Goal: Transaction & Acquisition: Purchase product/service

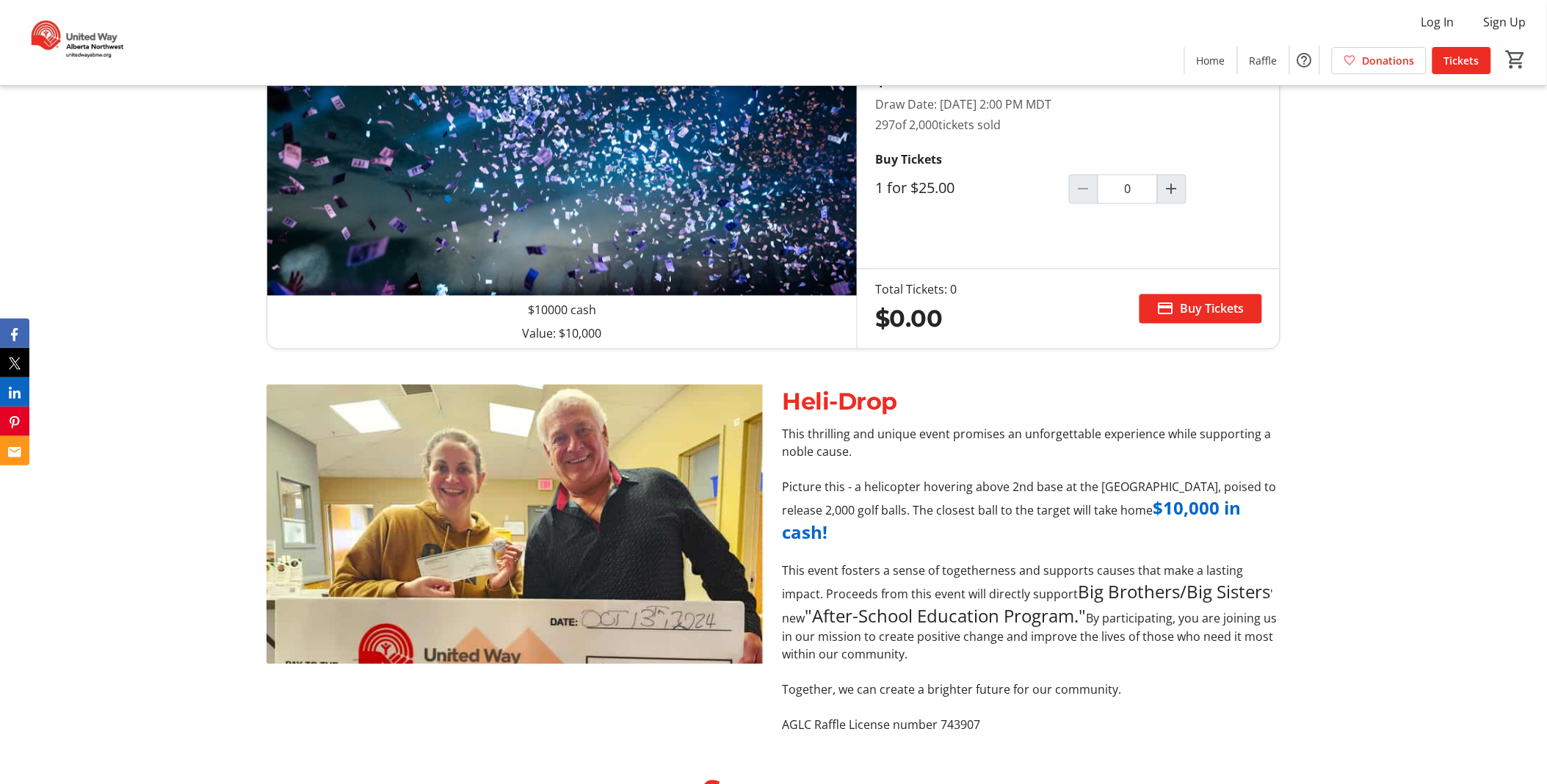
scroll to position [841, 0]
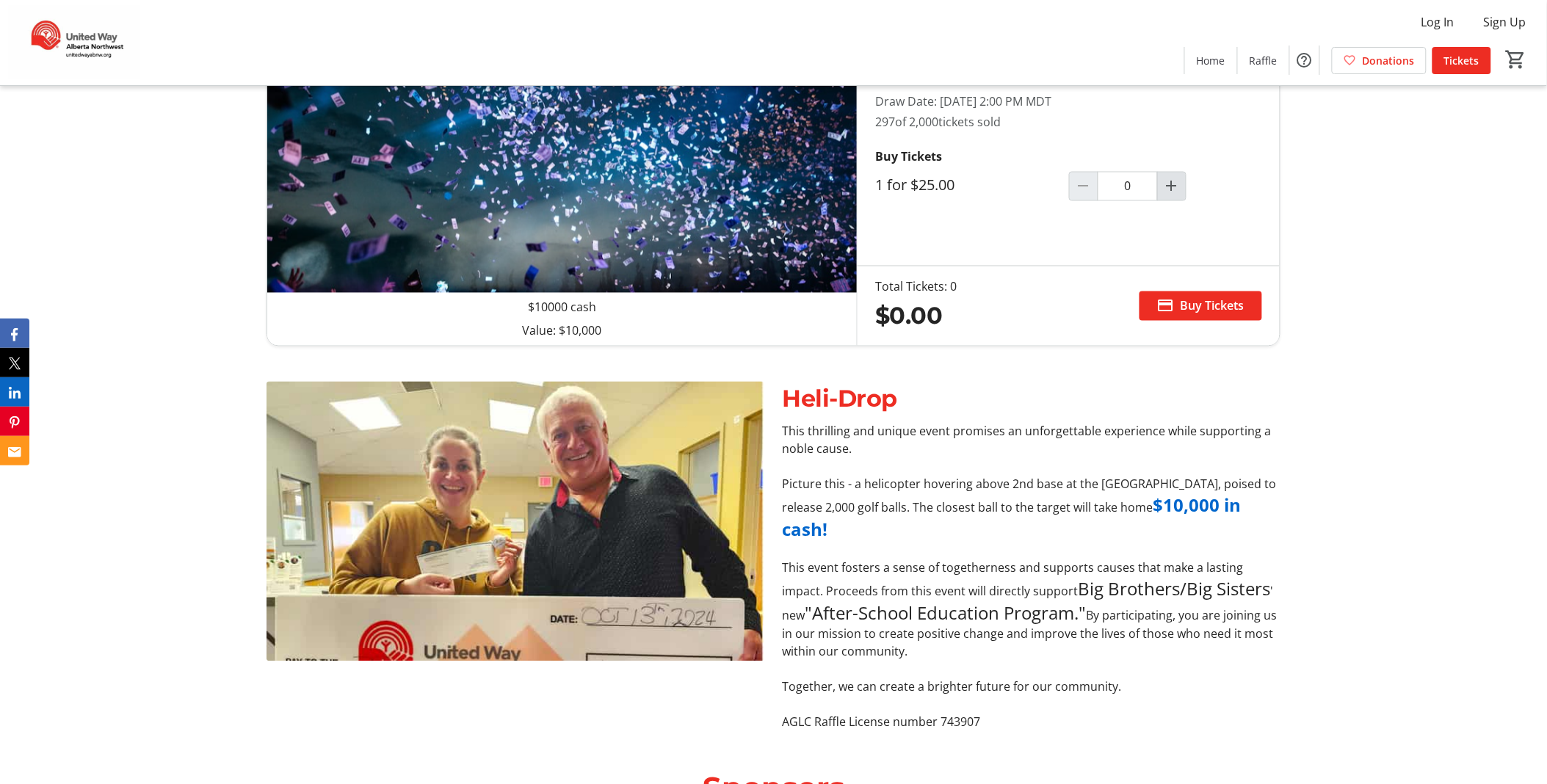
click at [1178, 183] on mat-icon "Increment by one" at bounding box center [1172, 186] width 18 height 18
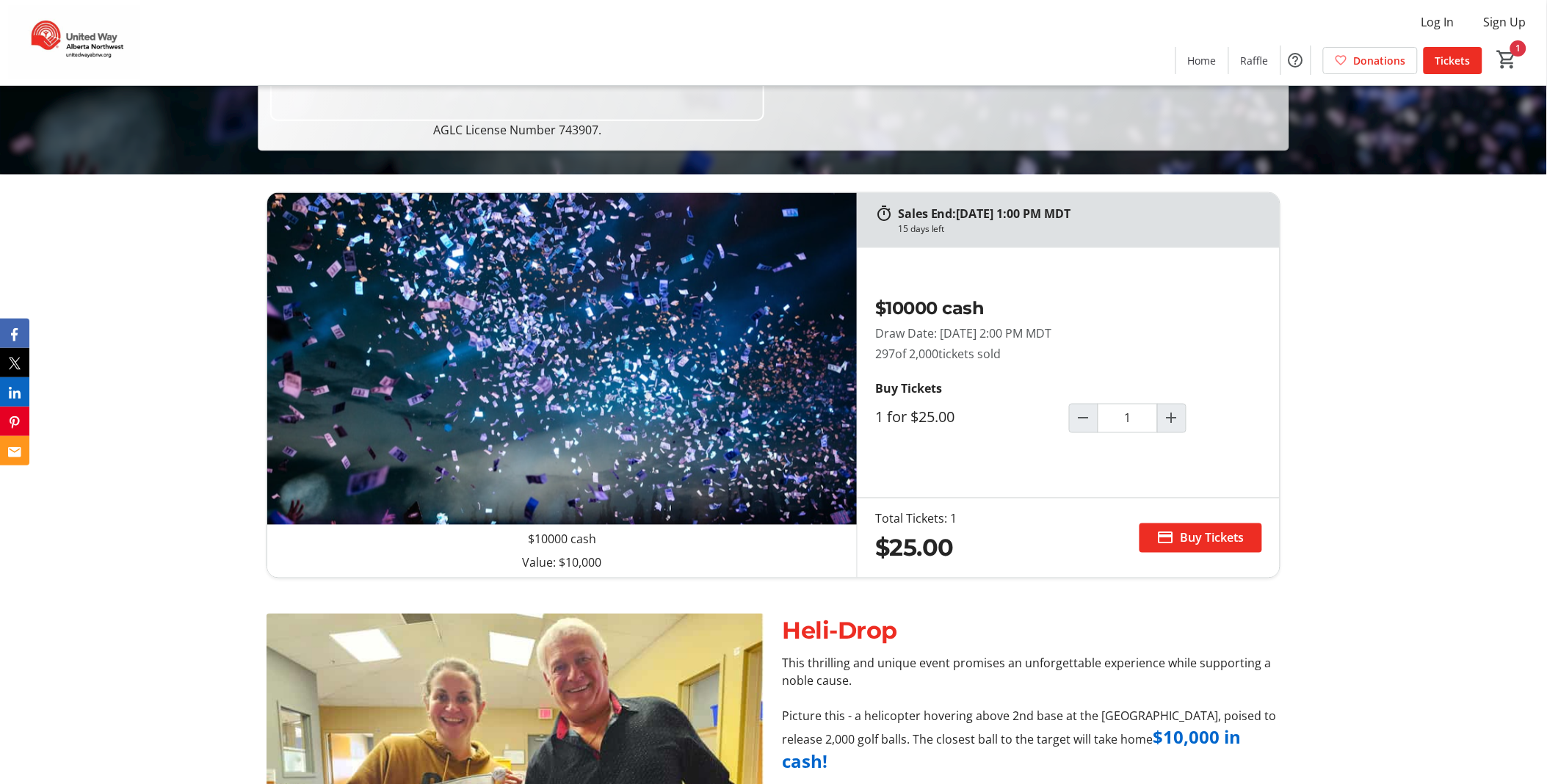
scroll to position [576, 0]
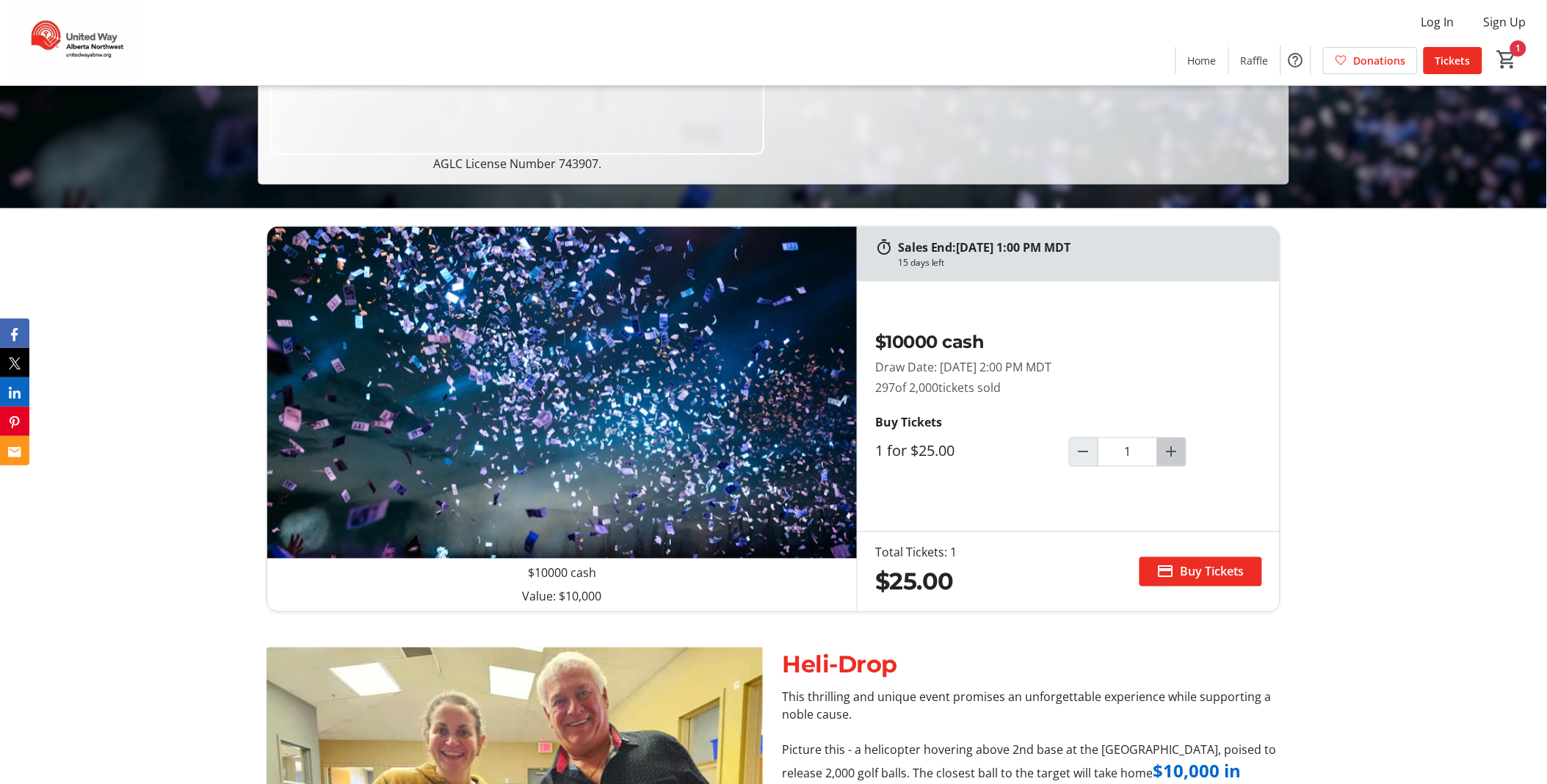
click at [1161, 449] on span "Increment by one" at bounding box center [1172, 452] width 28 height 28
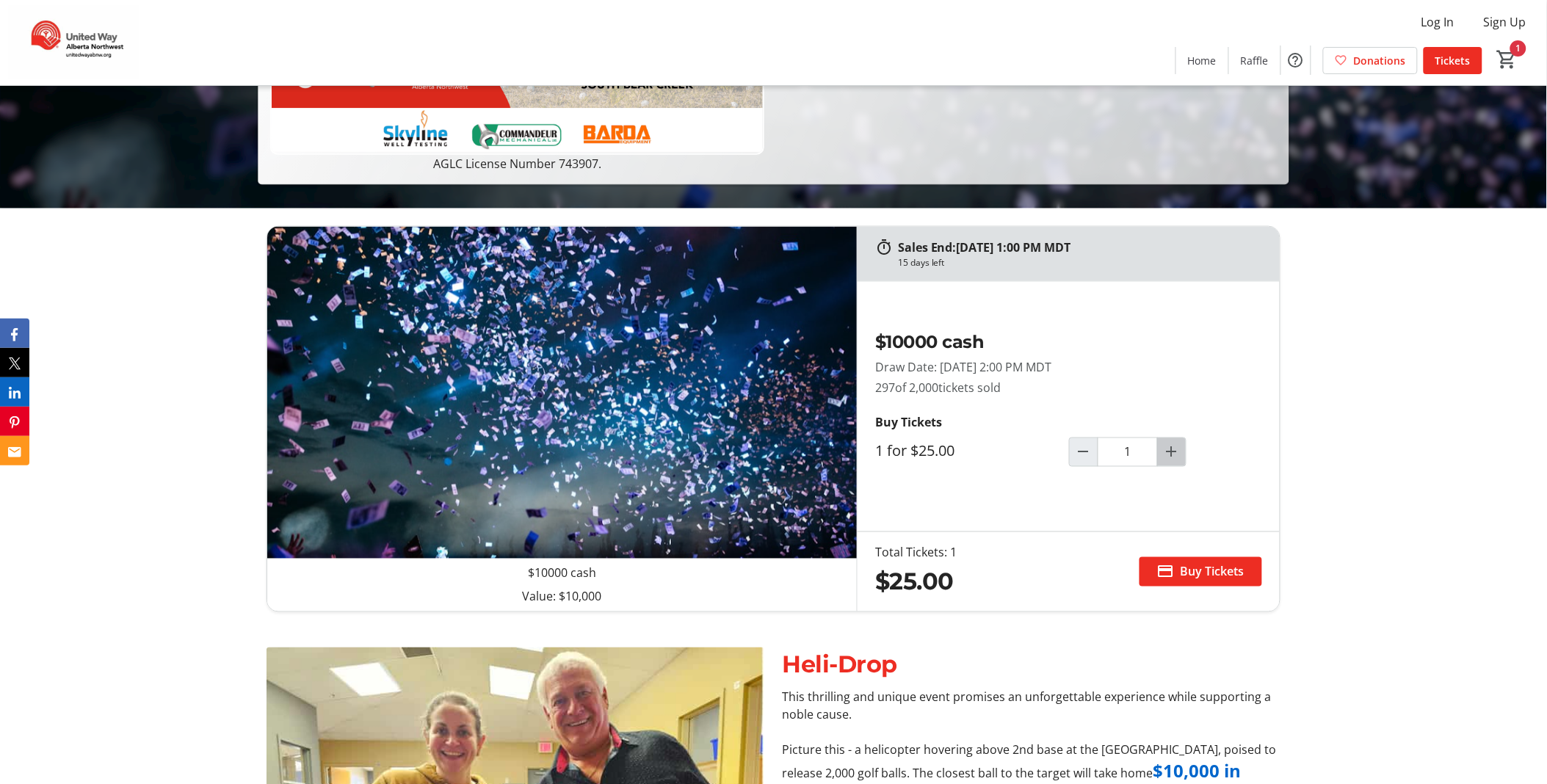
type input "2"
click at [1199, 567] on span "Buy Tickets" at bounding box center [1212, 572] width 64 height 18
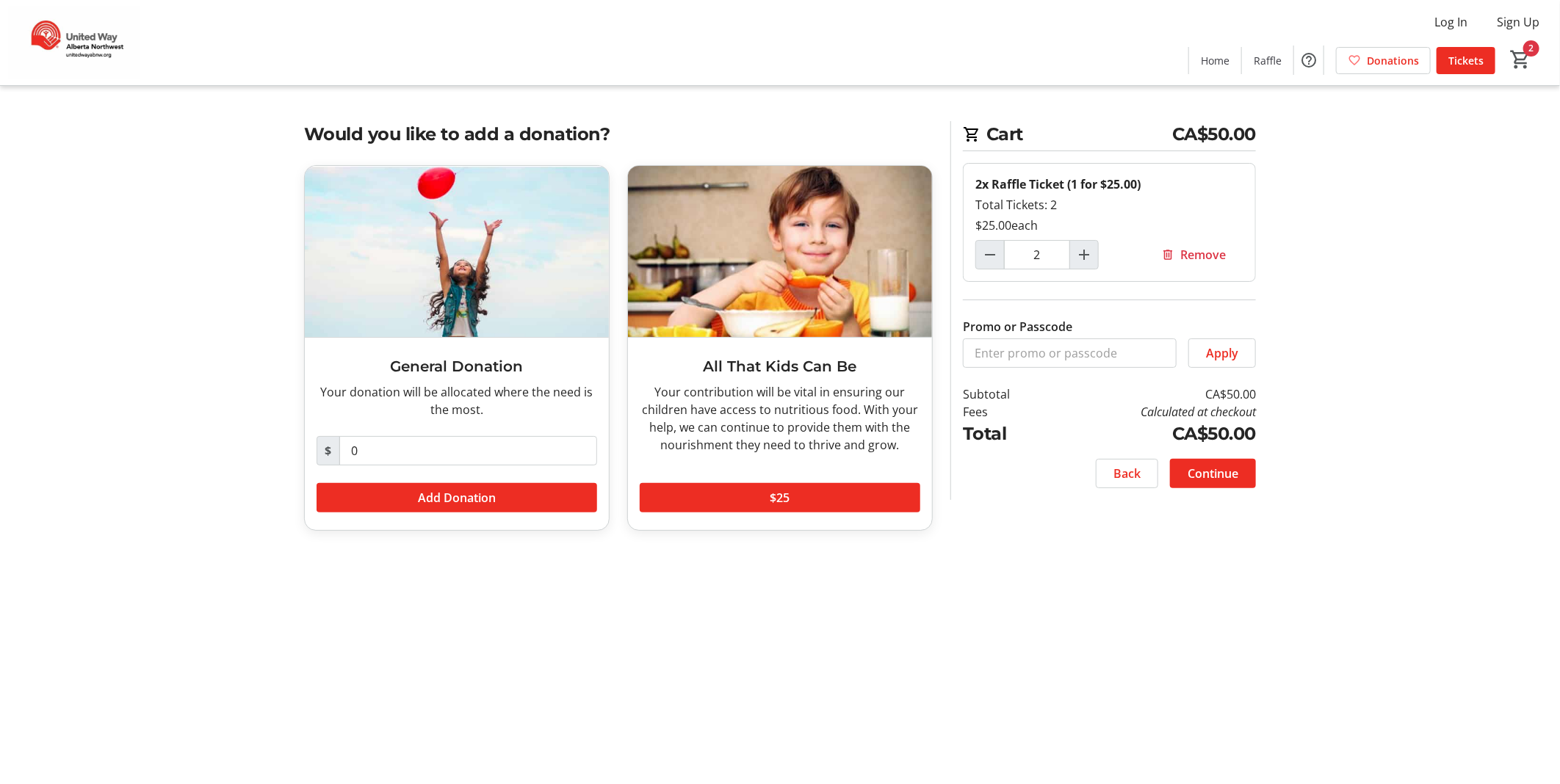
click at [1197, 474] on span "Continue" at bounding box center [1213, 474] width 51 height 18
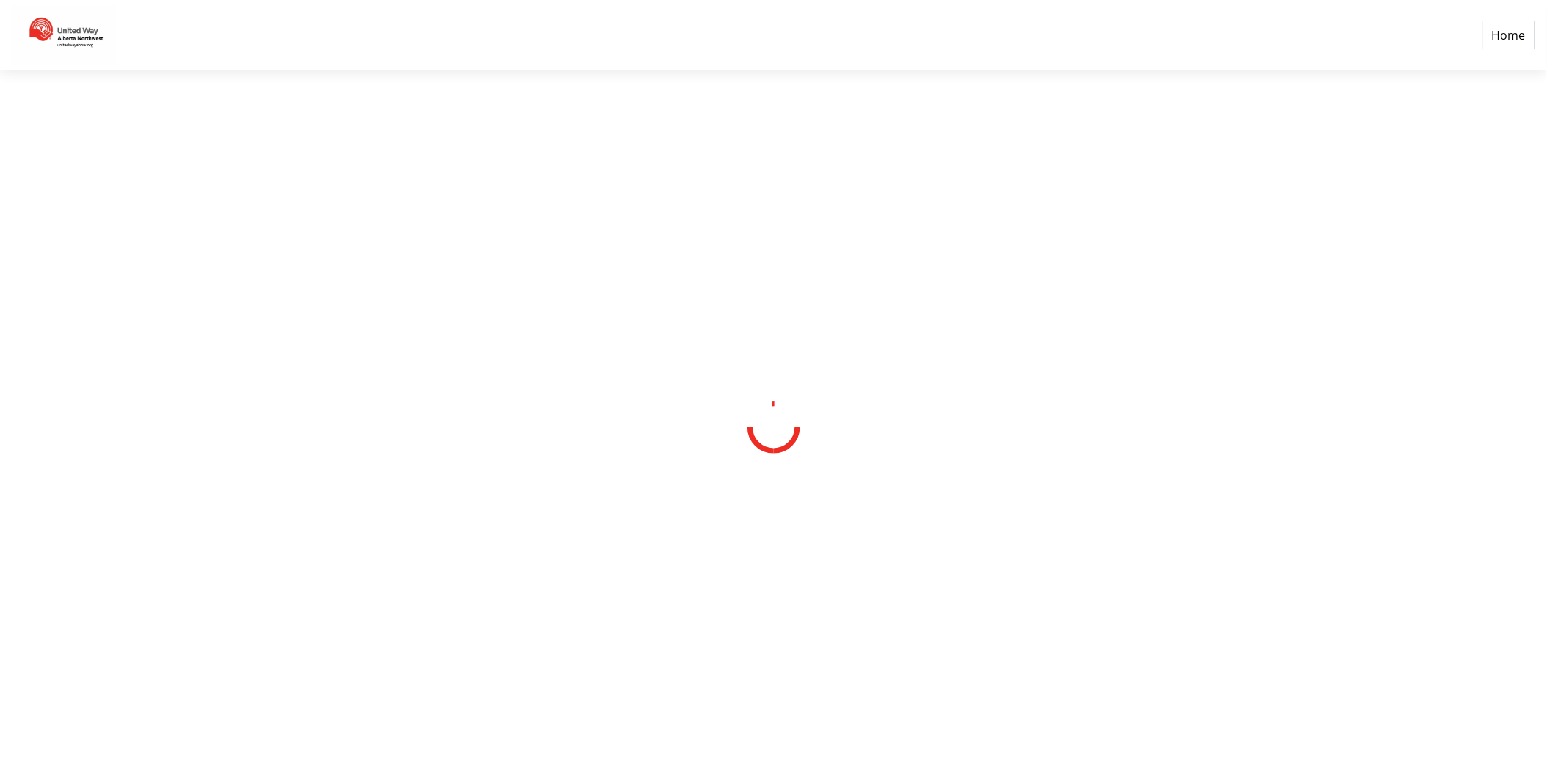
select select "CA"
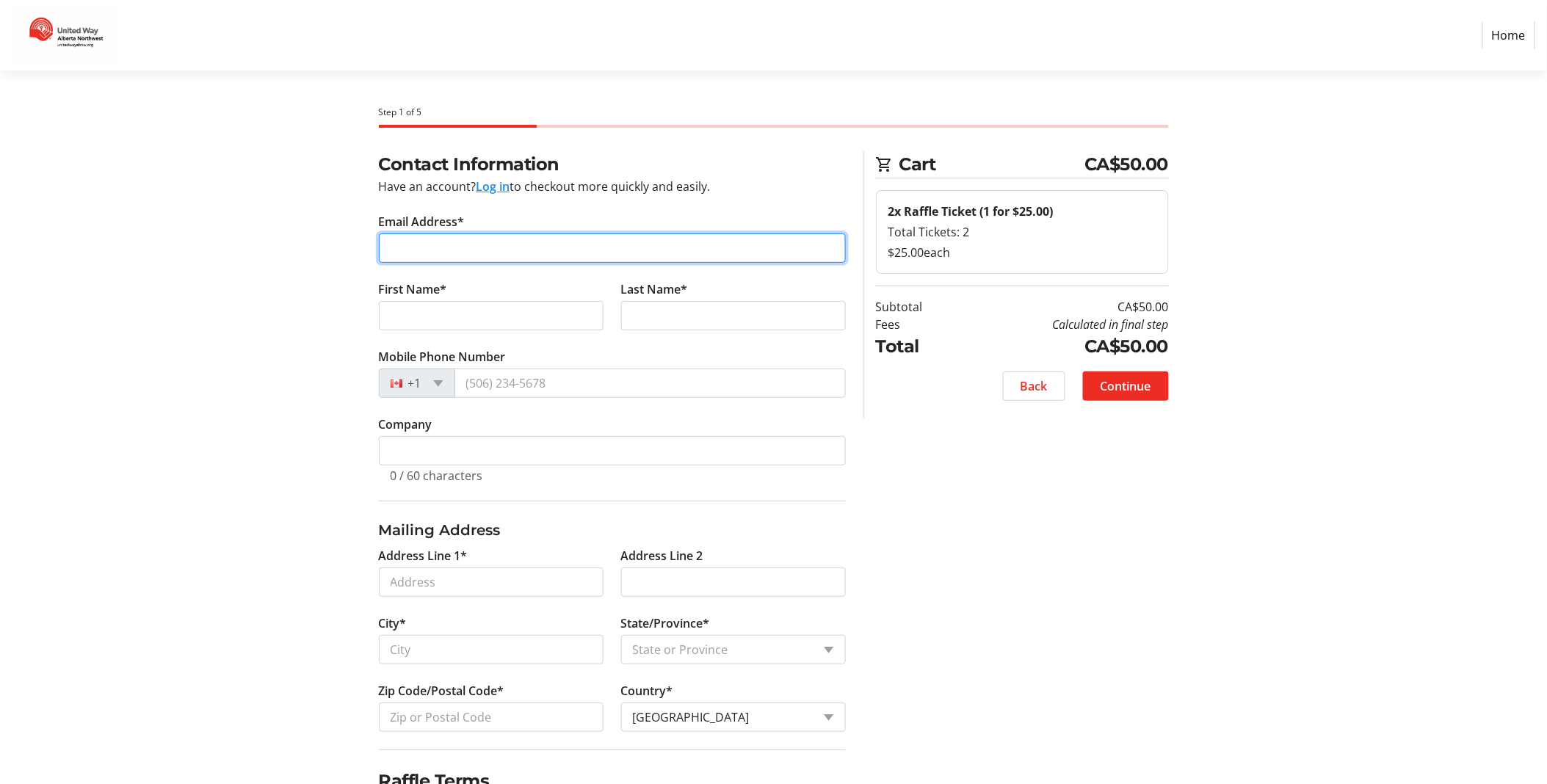
click at [538, 245] on input "Email Address*" at bounding box center [611, 248] width 467 height 29
type input "lindadyrda@gmail.com"
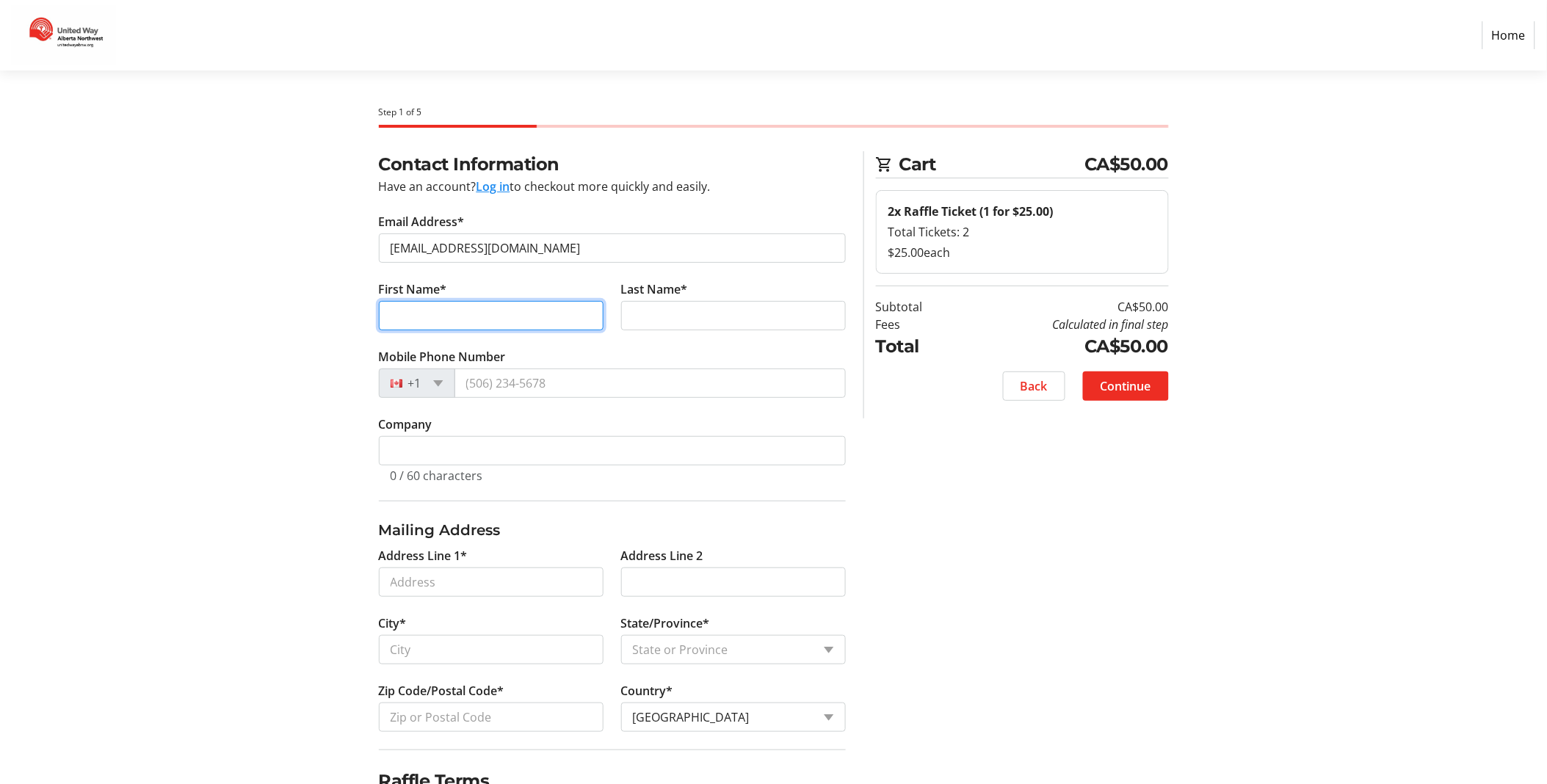
type input "linda"
type input "Dyrda"
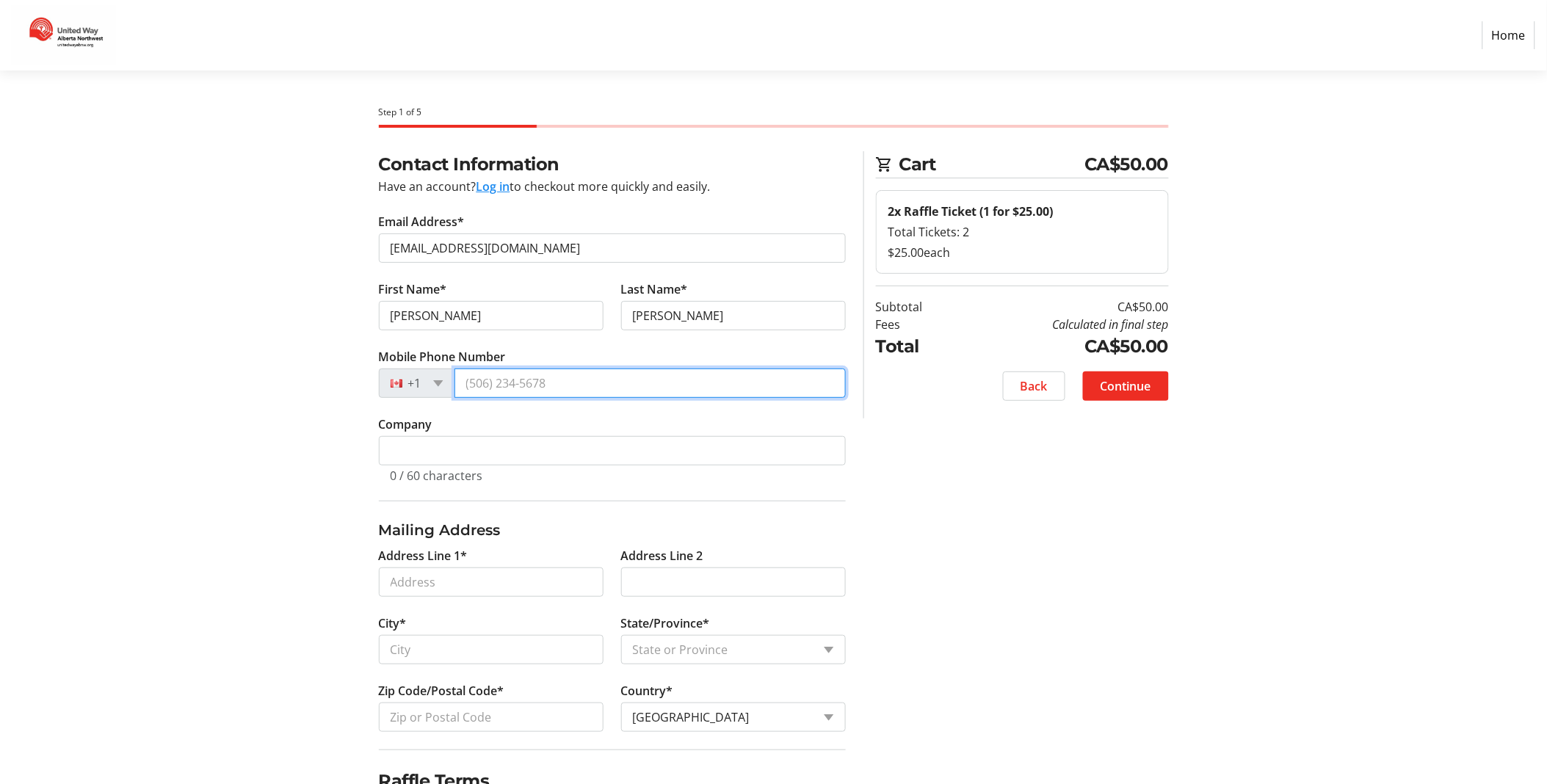
type input "(780) 518-9250"
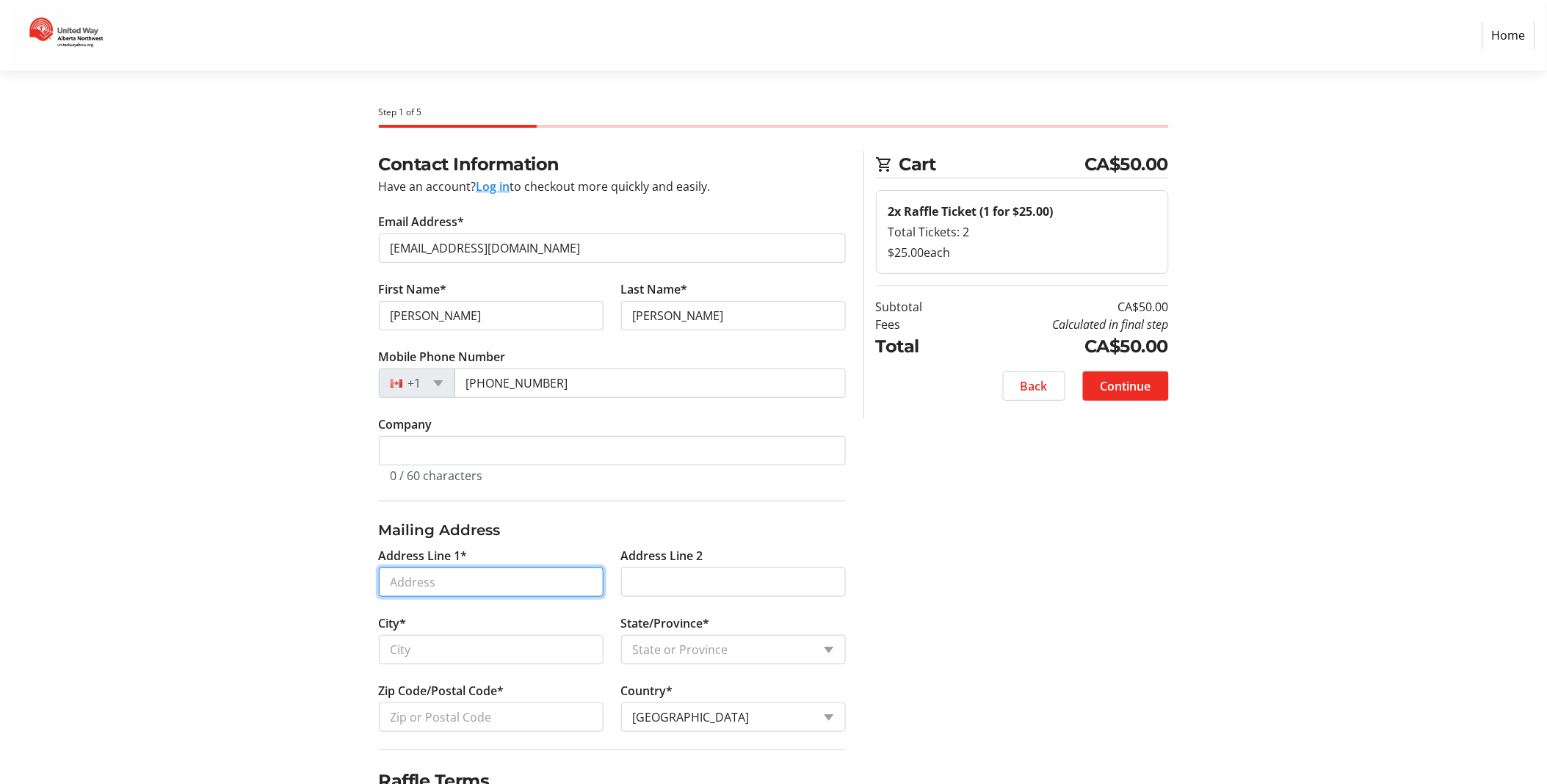
type input "9253 - 109 Ave"
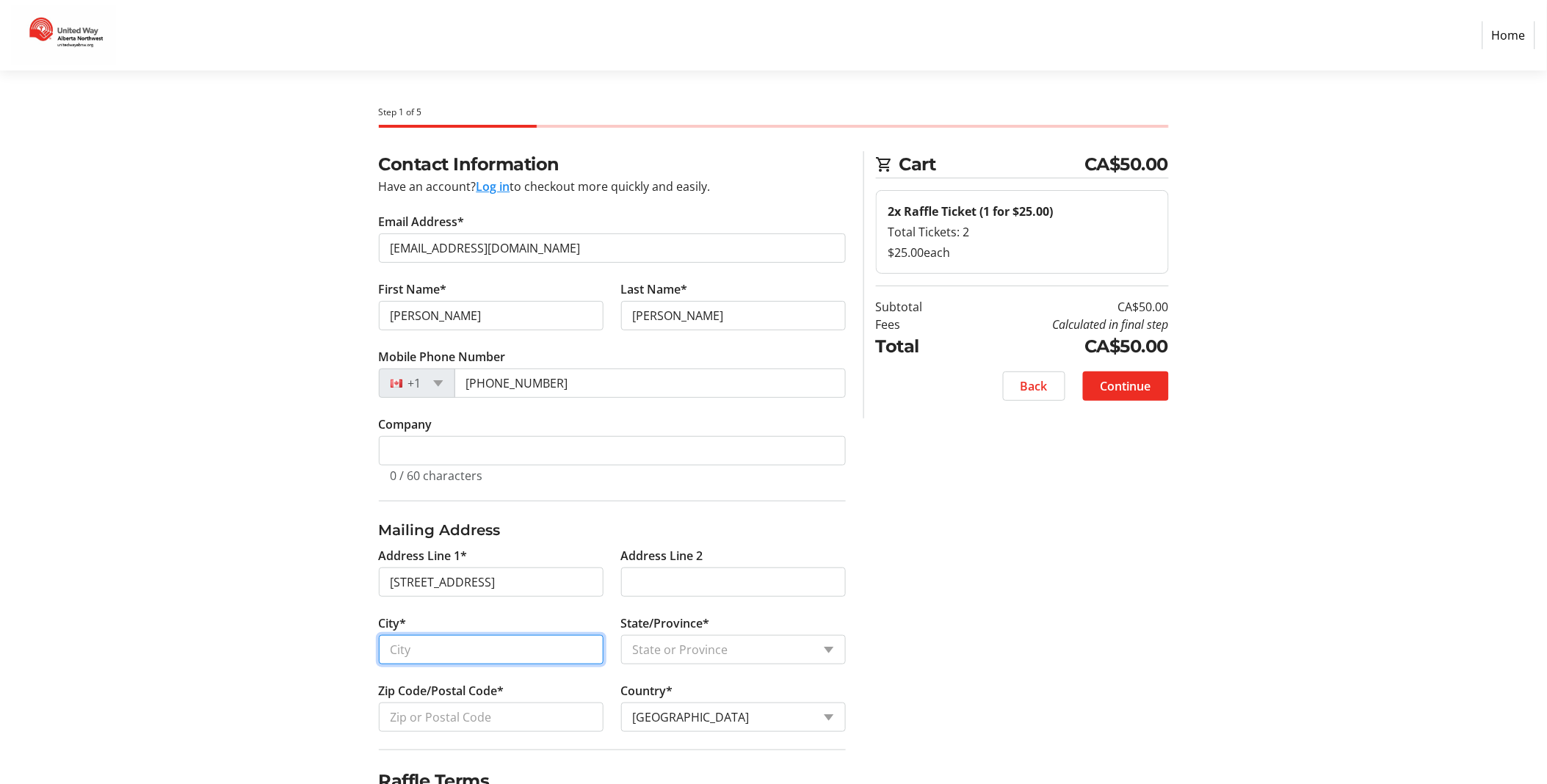
type input "Grande Prairie"
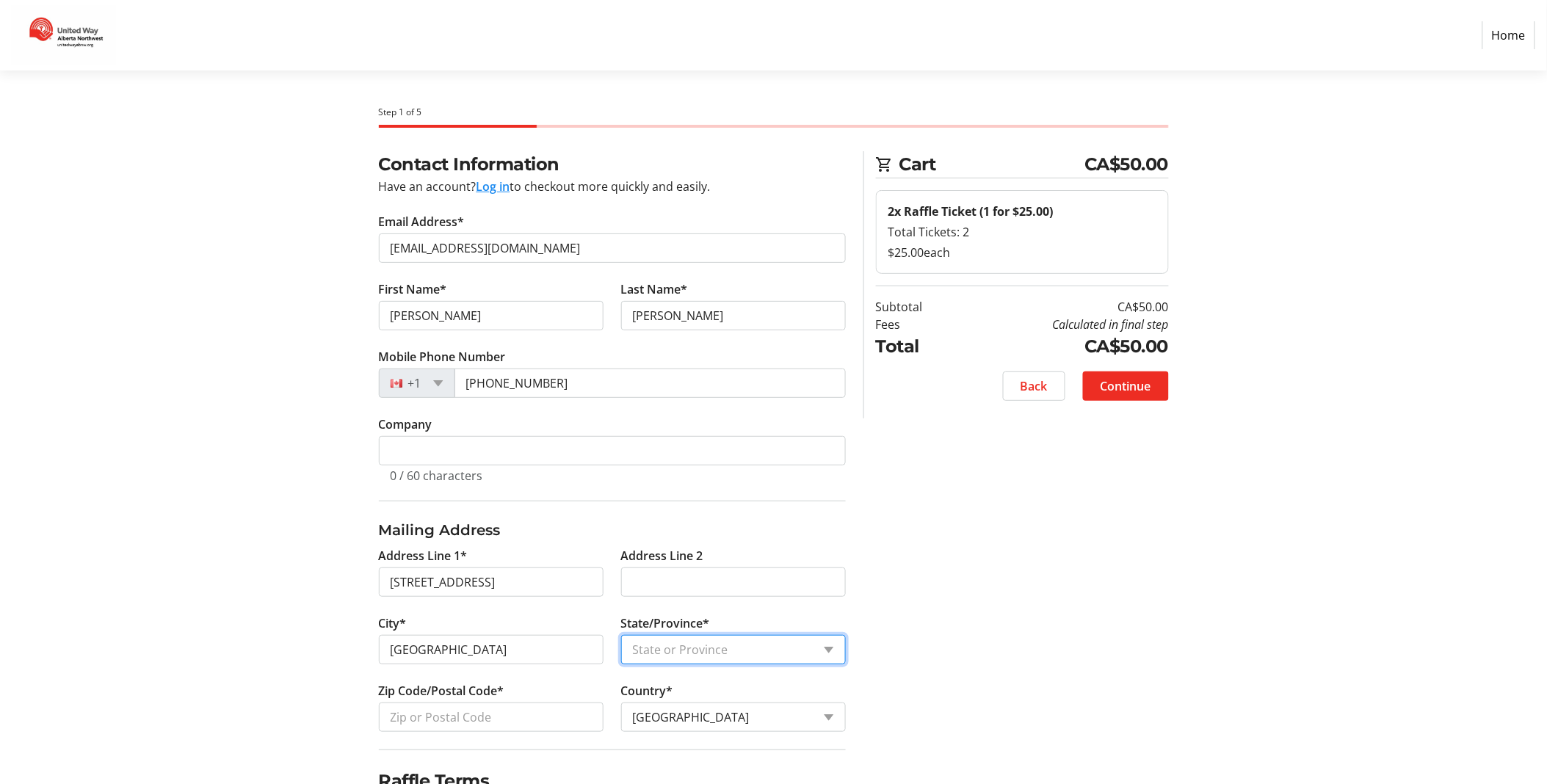
select select "AB"
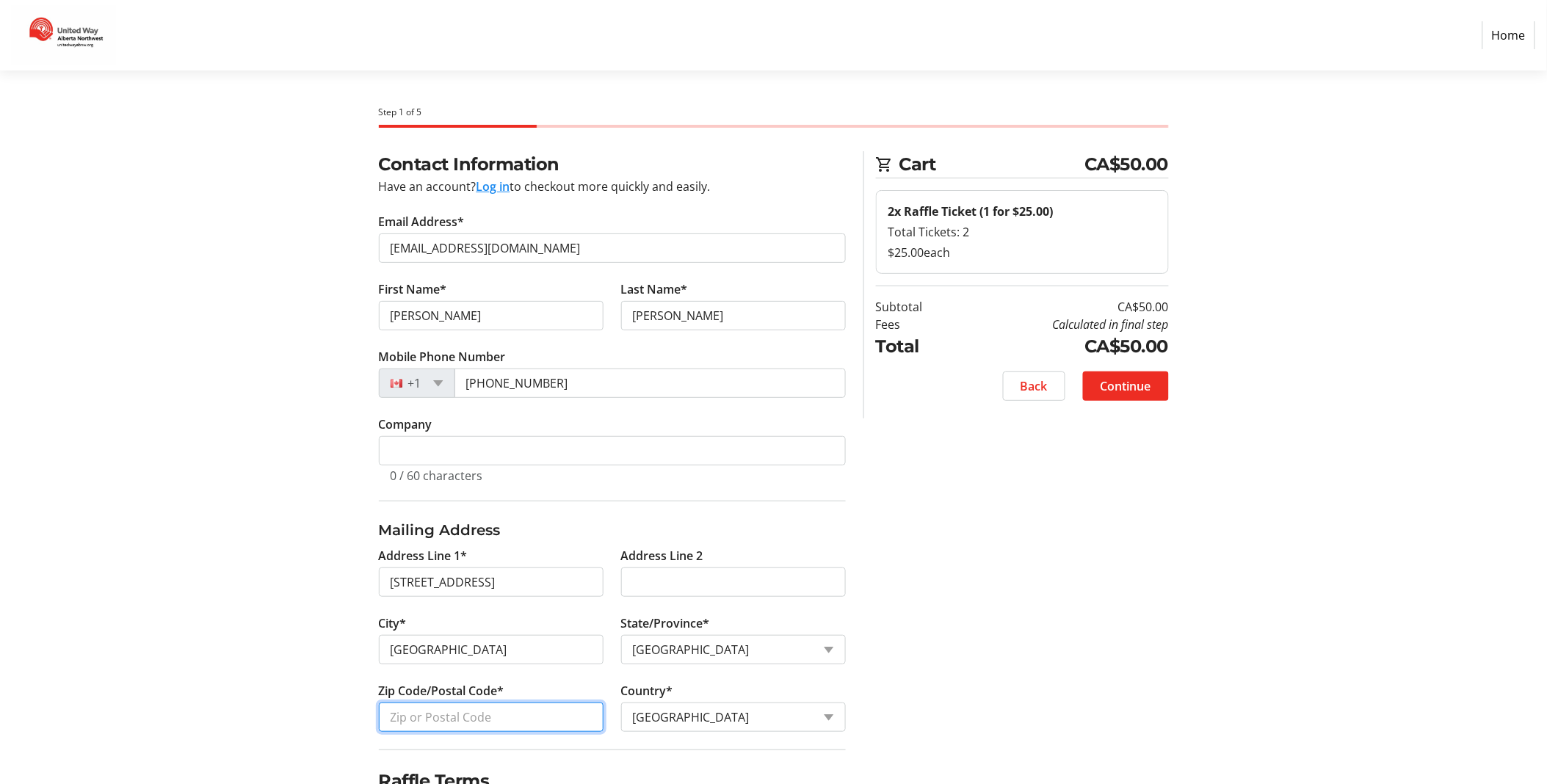
type input "T8V 3L4"
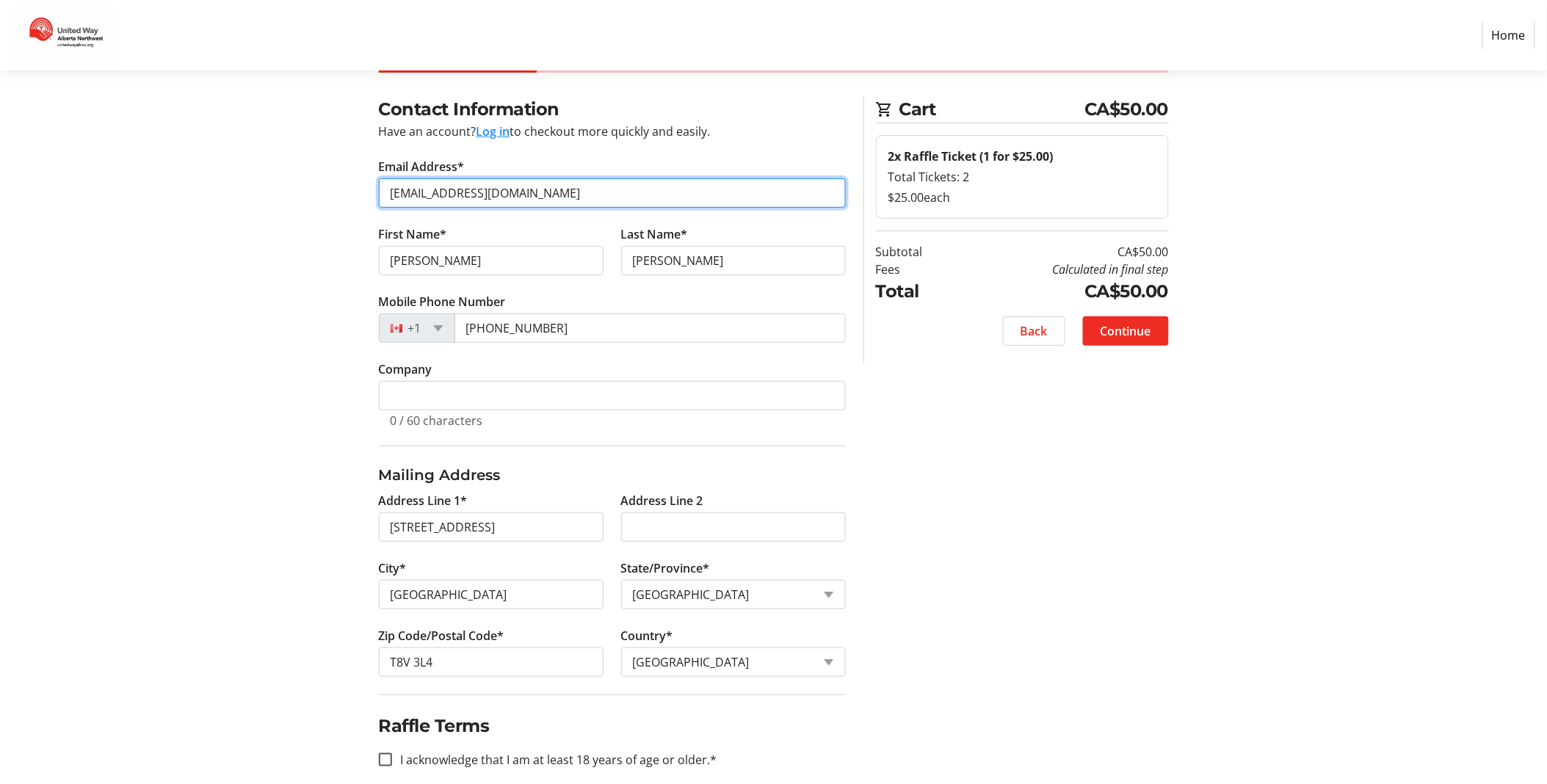
scroll to position [75, 0]
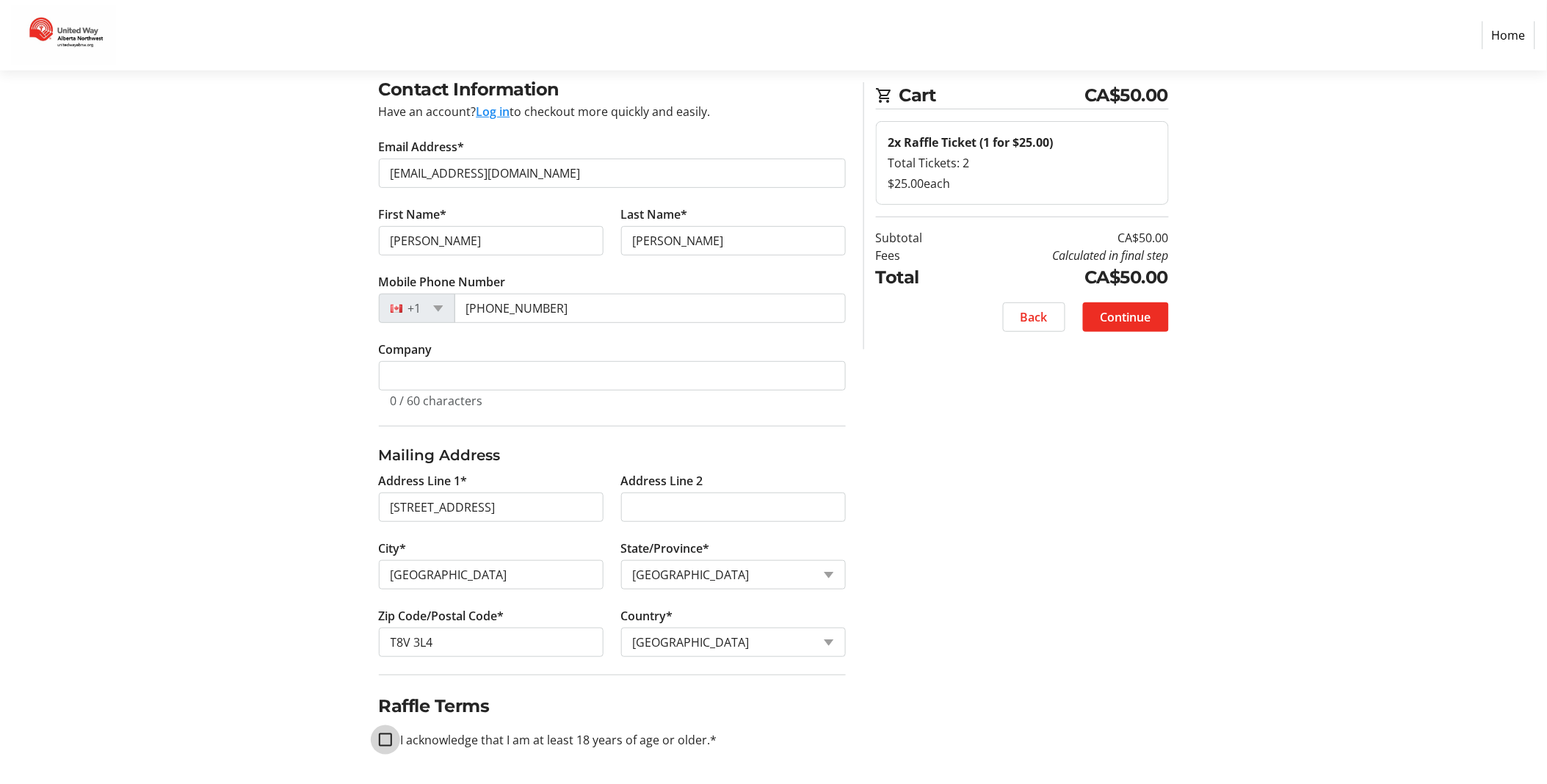
click at [389, 740] on input "I acknowledge that I am at least 18 years of age or older.*" at bounding box center [385, 740] width 13 height 13
checkbox input "true"
click at [1124, 317] on span "Continue" at bounding box center [1126, 318] width 50 height 18
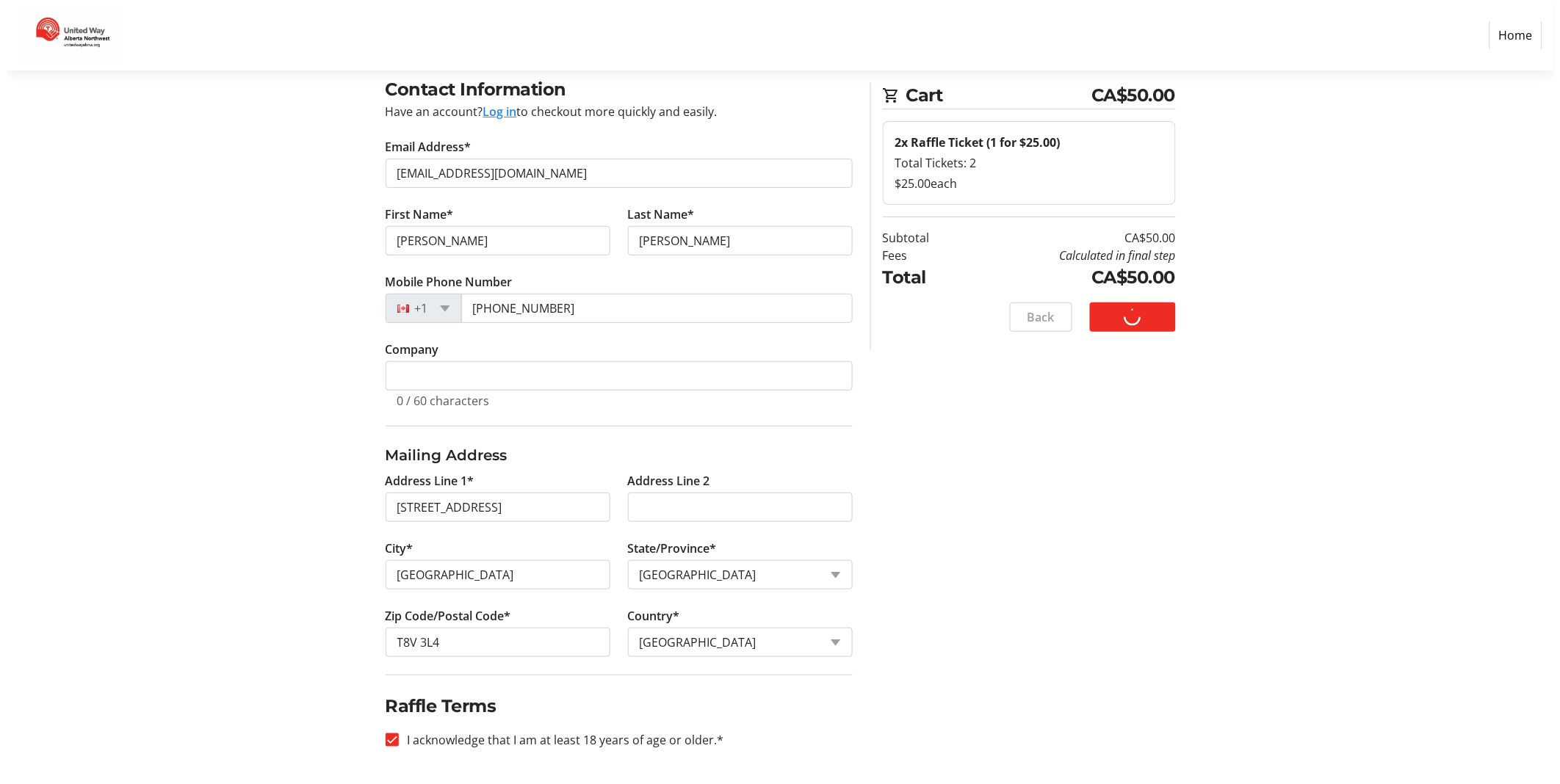
scroll to position [0, 0]
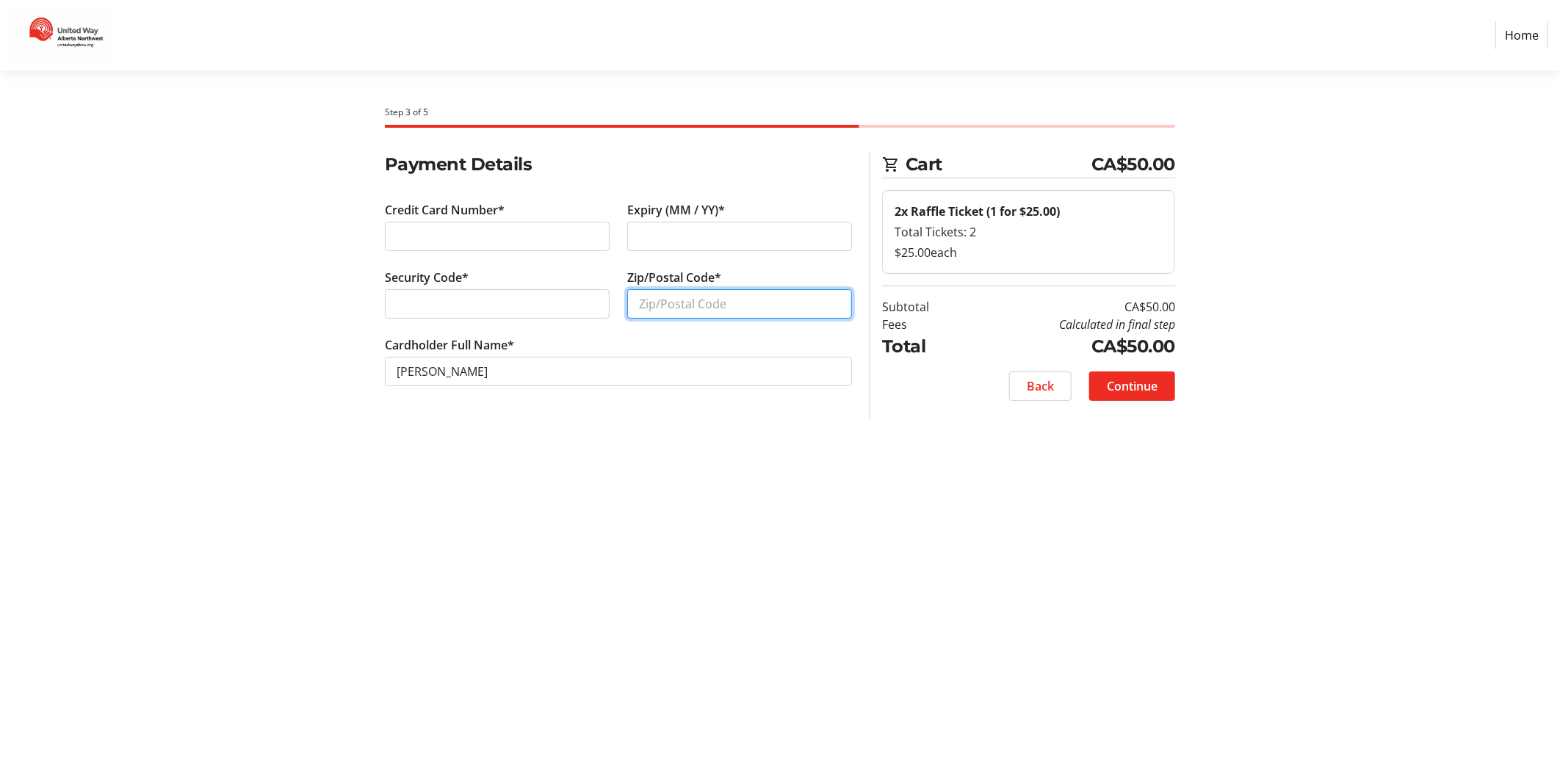
click at [683, 309] on input "Zip/Postal Code*" at bounding box center [740, 304] width 225 height 29
type input "T8V 3L4"
click at [1123, 384] on span "Continue" at bounding box center [1132, 386] width 51 height 18
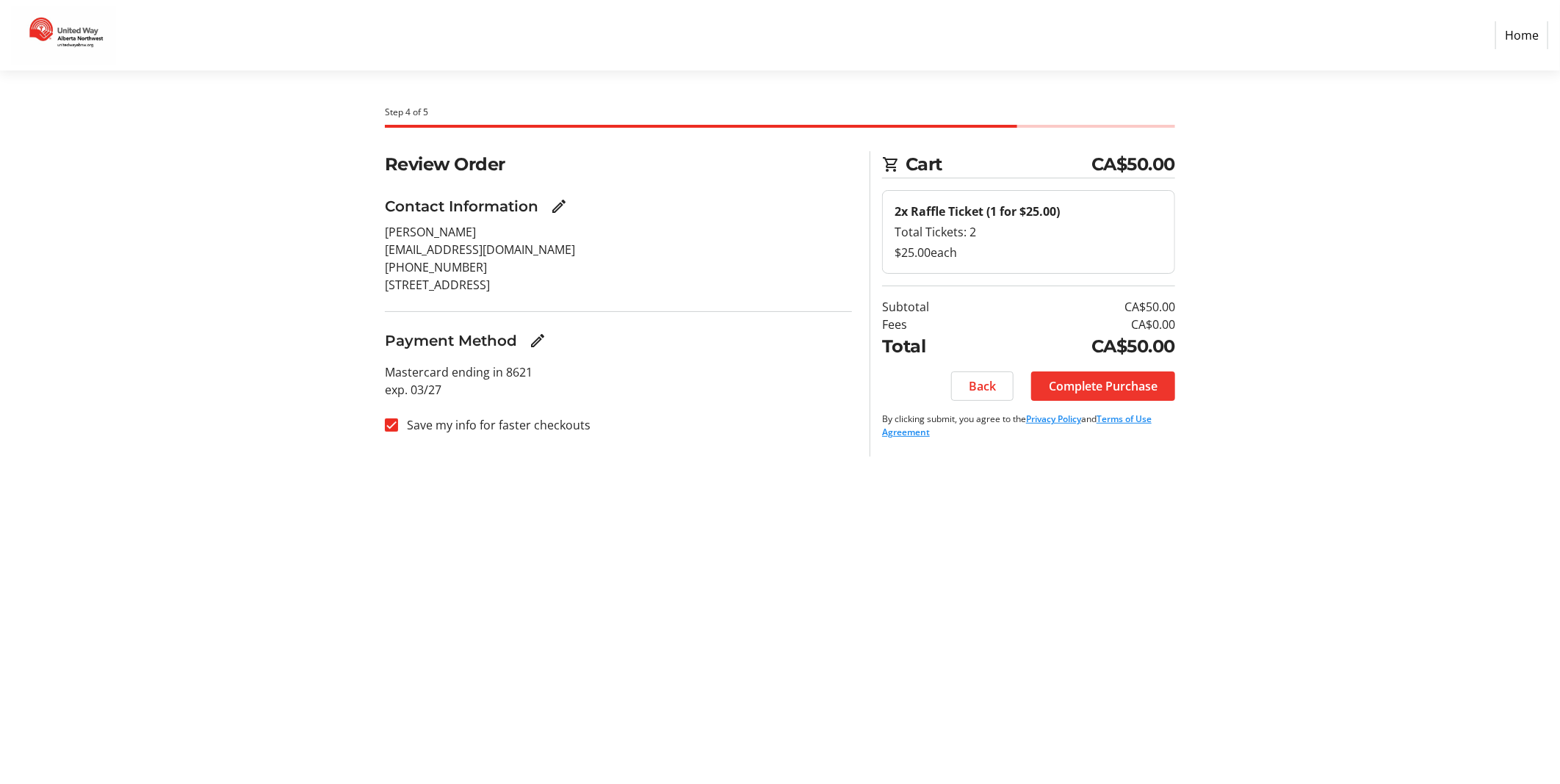
click at [1097, 386] on span "Complete Purchase" at bounding box center [1103, 386] width 108 height 18
